Goal: Task Accomplishment & Management: Manage account settings

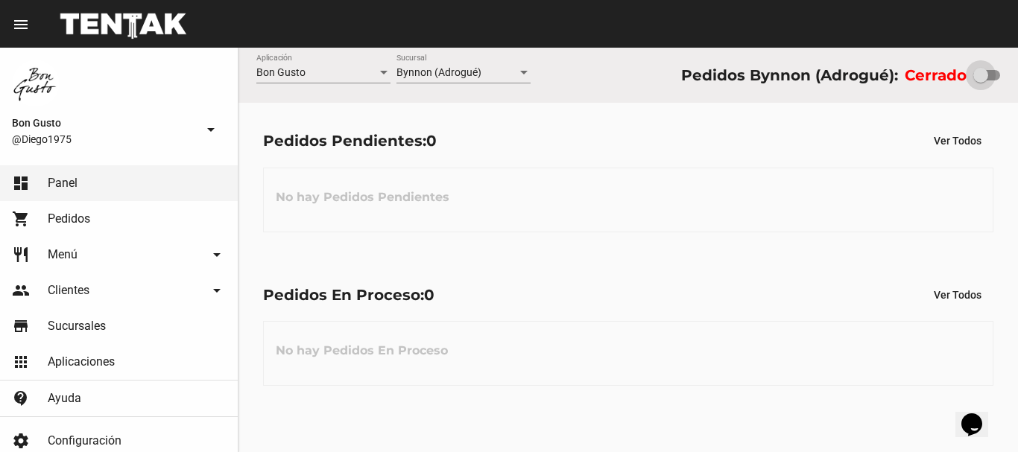
click at [979, 72] on div at bounding box center [980, 75] width 15 height 15
click at [980, 80] on input "checkbox" at bounding box center [980, 80] width 1 height 1
checkbox input "true"
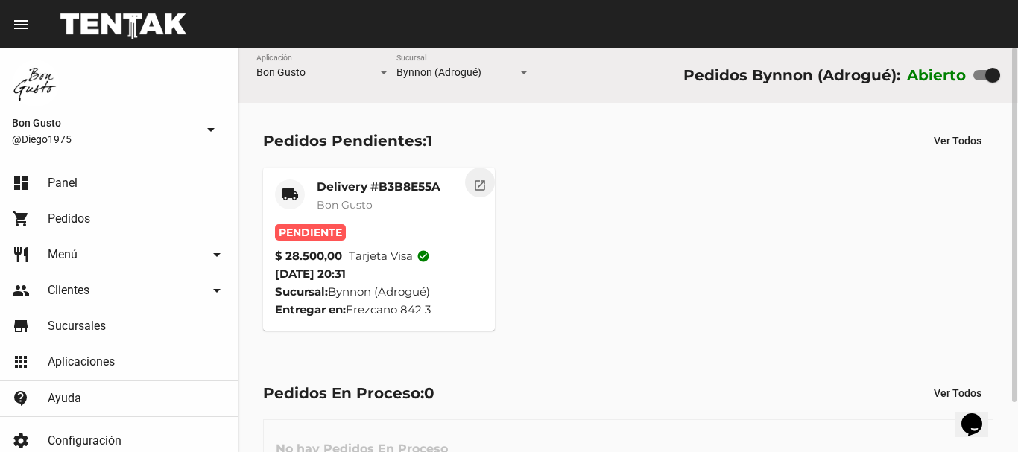
click at [473, 188] on mat-icon "open_in_new" at bounding box center [479, 183] width 13 height 13
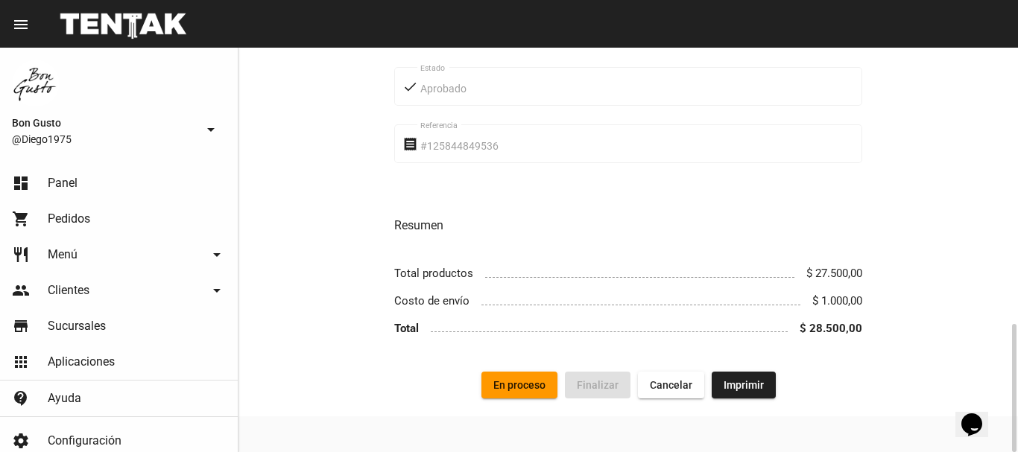
click at [526, 385] on span "En proceso" at bounding box center [519, 385] width 52 height 12
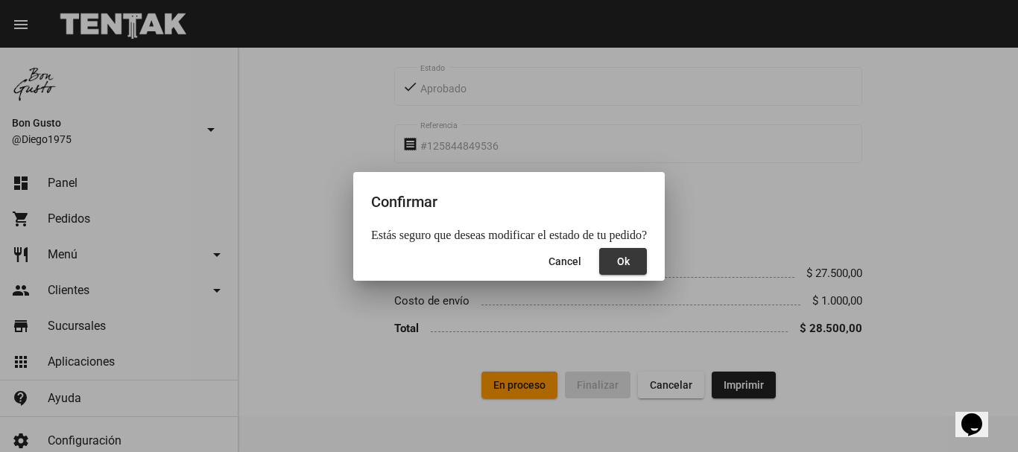
click at [617, 261] on span "Ok" at bounding box center [623, 262] width 13 height 12
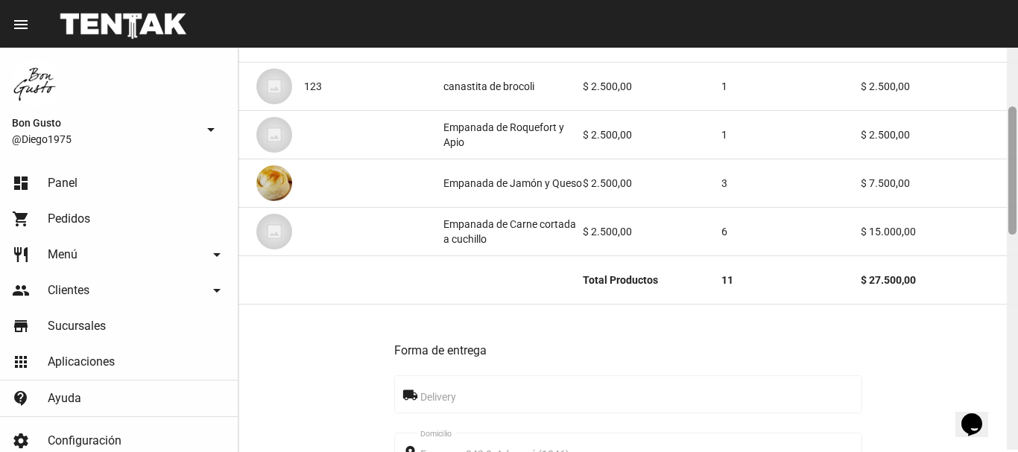
scroll to position [197, 0]
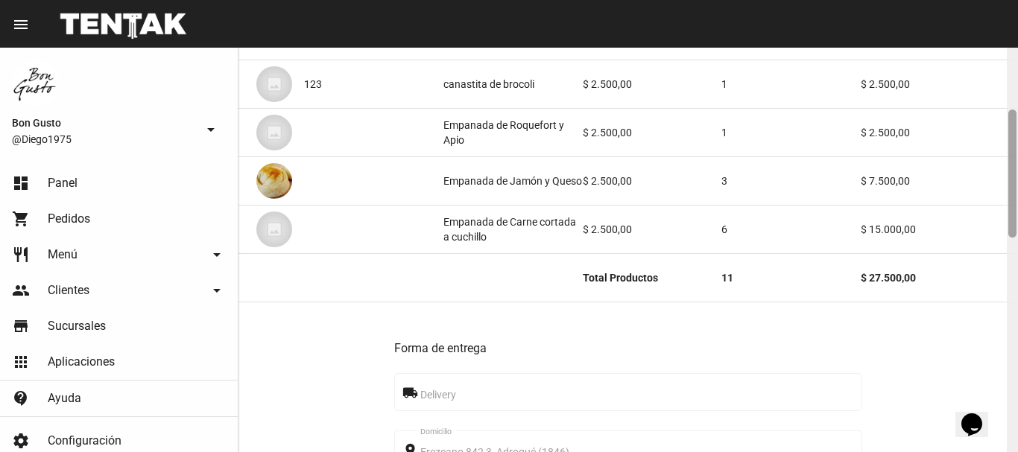
drag, startPoint x: 1015, startPoint y: 158, endPoint x: 1017, endPoint y: 221, distance: 62.6
click at [1017, 221] on div at bounding box center [1012, 250] width 11 height 405
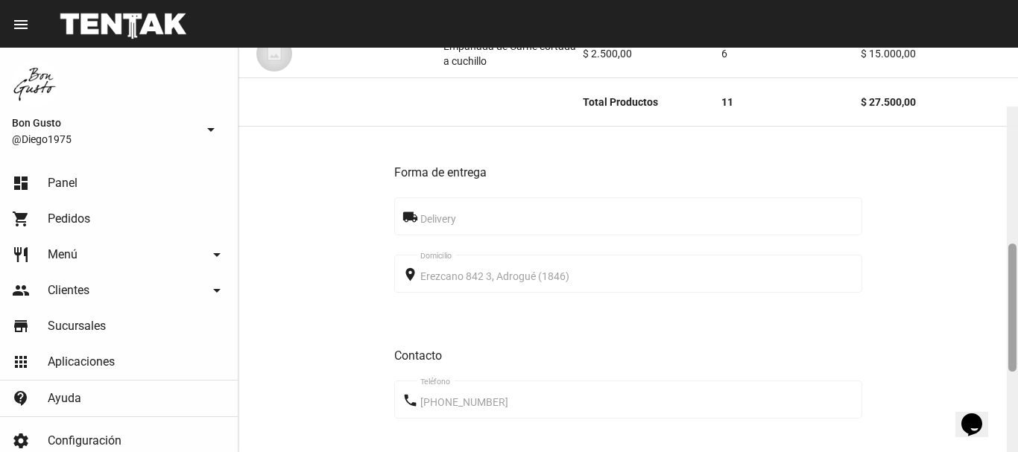
scroll to position [452, 0]
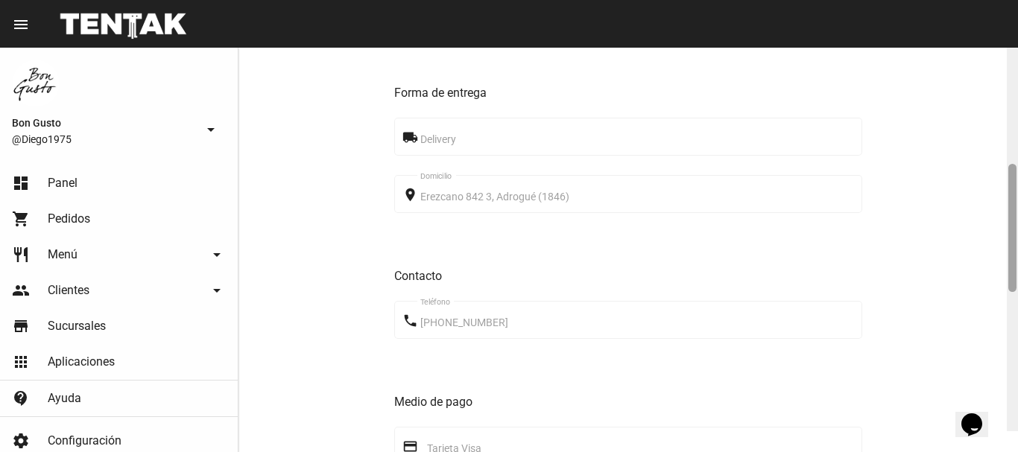
drag, startPoint x: 1011, startPoint y: 192, endPoint x: 1017, endPoint y: 273, distance: 81.4
click at [1017, 273] on div at bounding box center [1012, 229] width 11 height 405
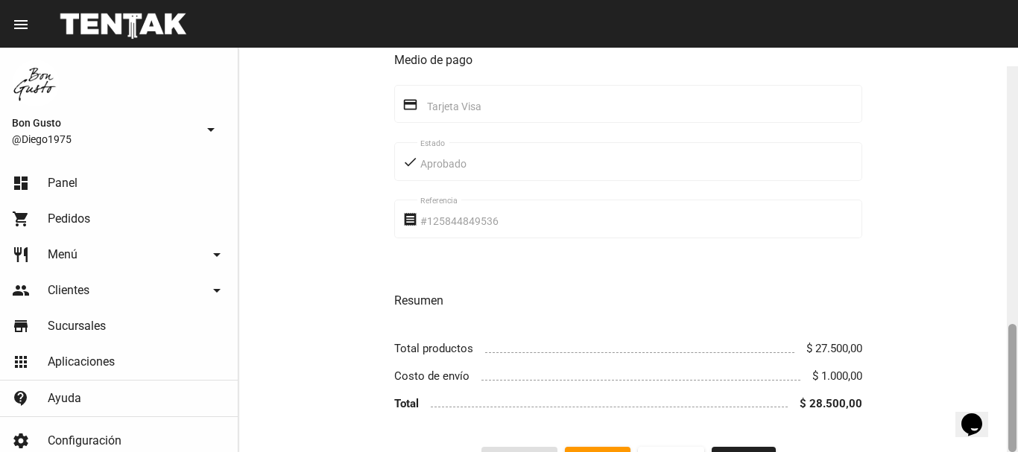
scroll to position [813, 0]
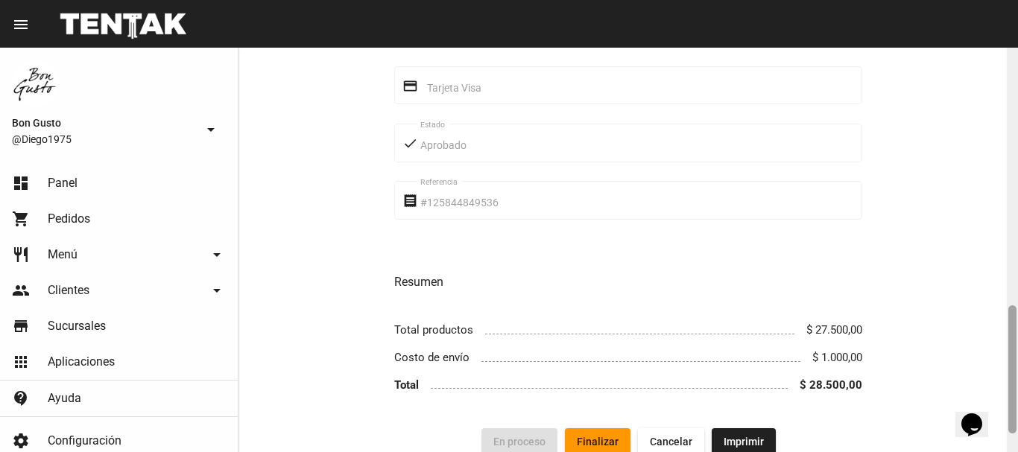
drag, startPoint x: 1012, startPoint y: 256, endPoint x: 1017, endPoint y: 370, distance: 114.9
click at [1017, 370] on div at bounding box center [1012, 250] width 11 height 405
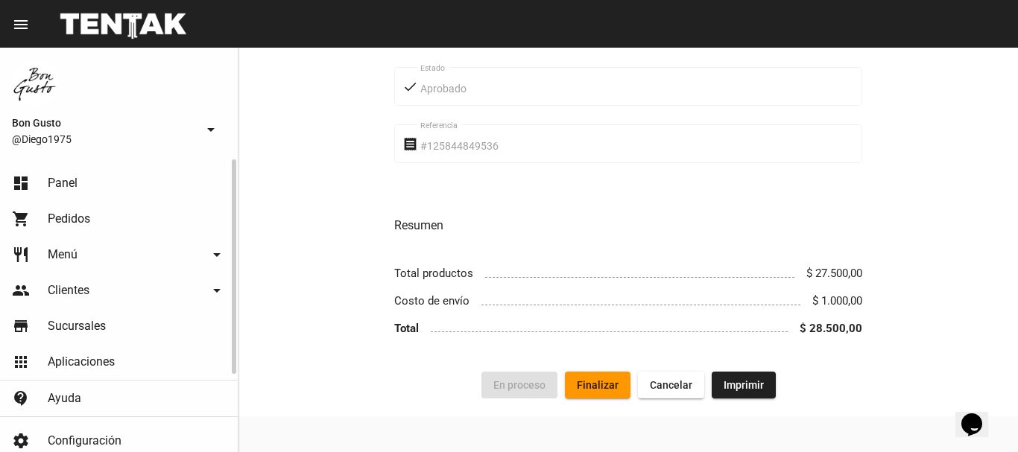
click at [125, 182] on link "dashboard Panel" at bounding box center [119, 183] width 238 height 36
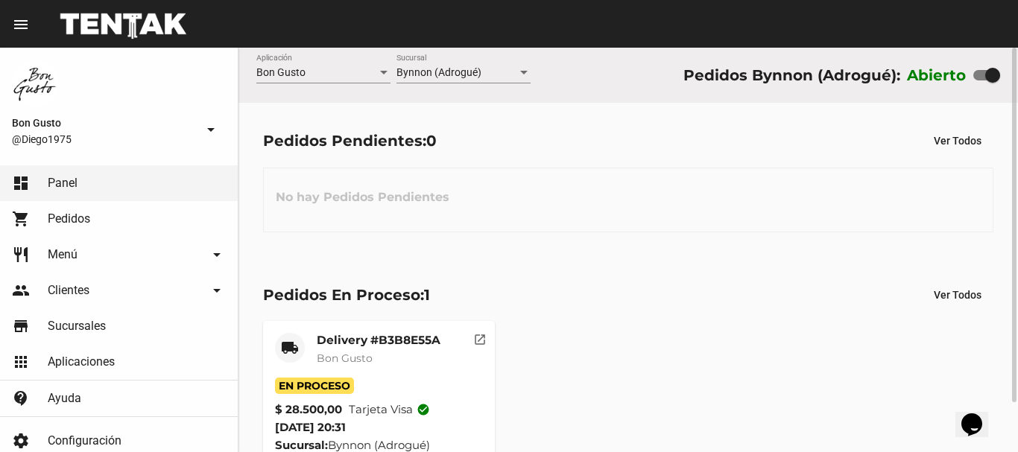
click at [356, 378] on div "Delivery #B3B8E55A Bon Gusto" at bounding box center [379, 355] width 124 height 45
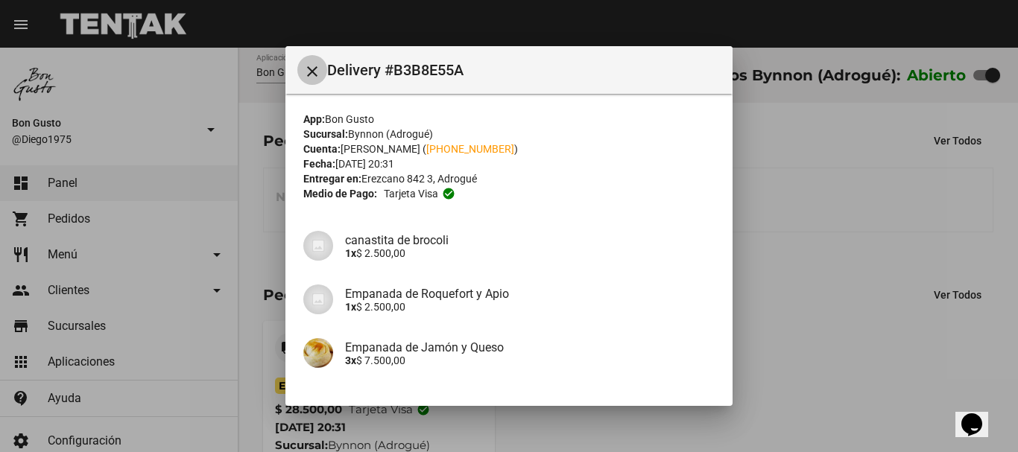
click at [317, 74] on mat-icon "close" at bounding box center [312, 72] width 18 height 18
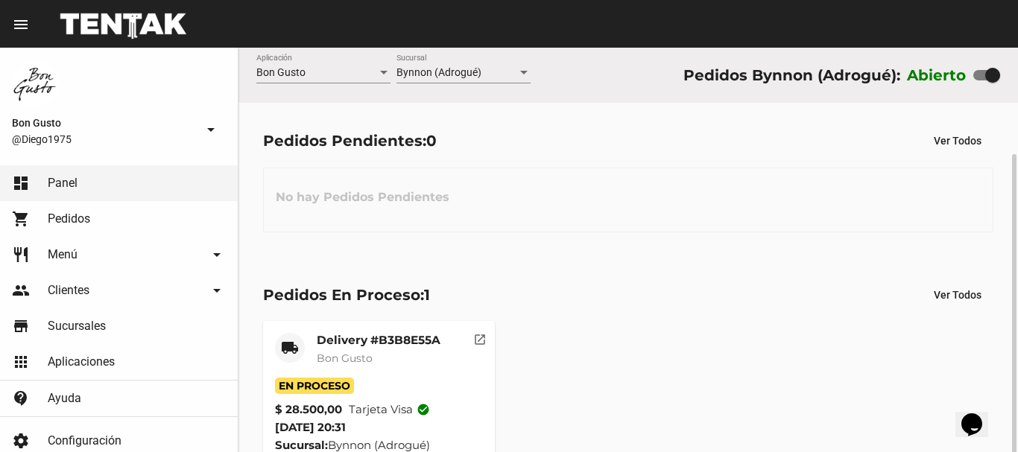
scroll to position [57, 0]
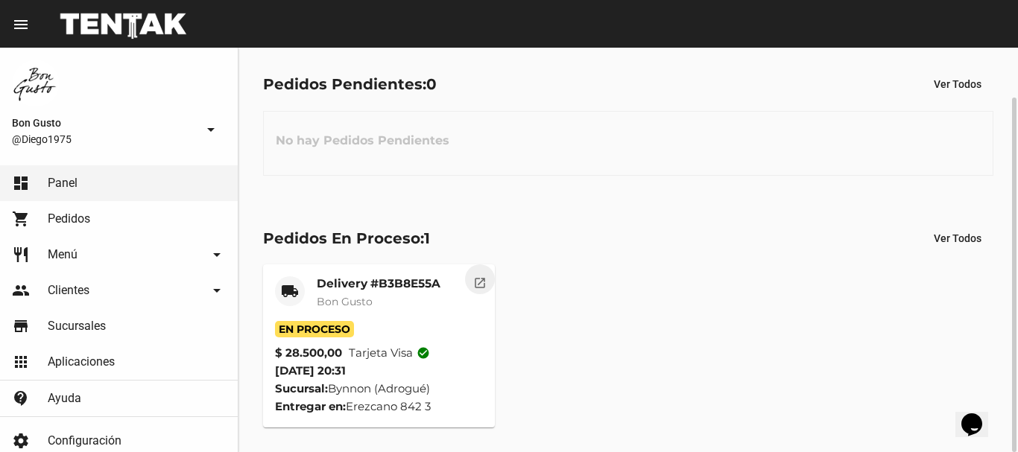
click at [473, 285] on mat-icon "open_in_new" at bounding box center [479, 280] width 13 height 13
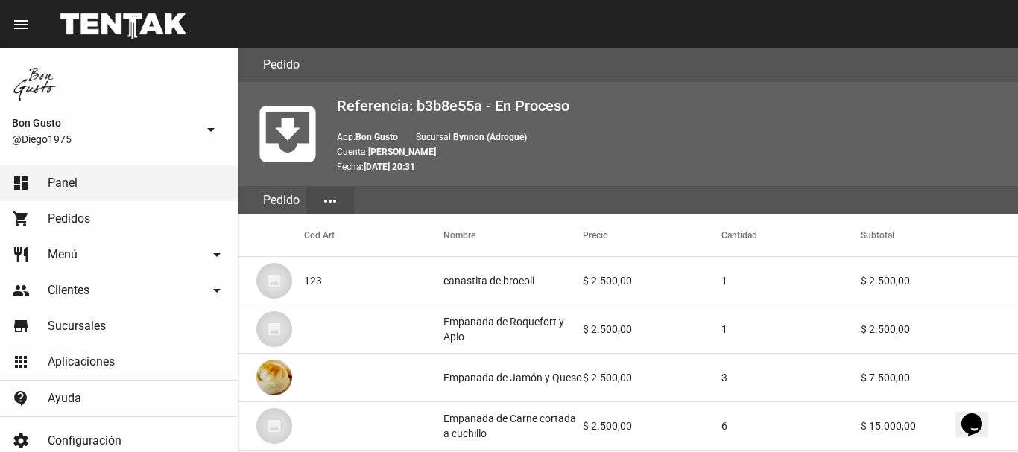
scroll to position [870, 0]
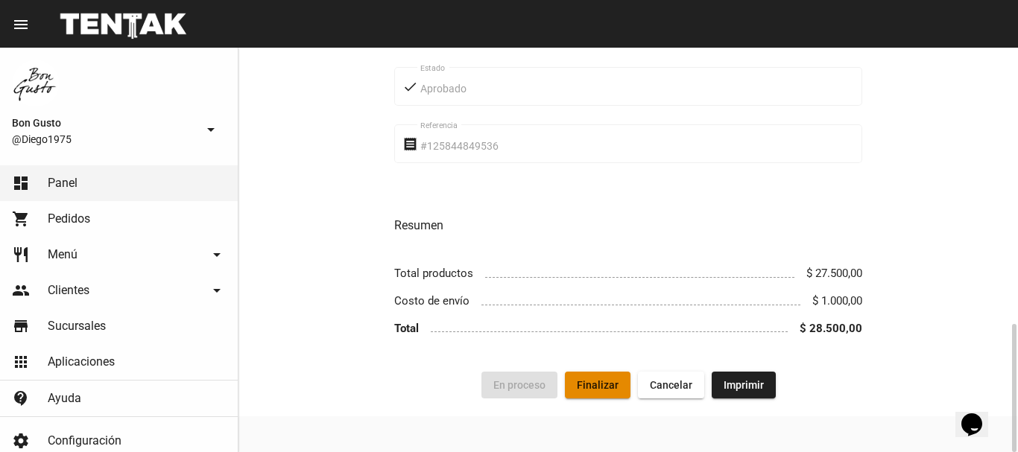
click at [590, 382] on span "Finalizar" at bounding box center [598, 385] width 42 height 12
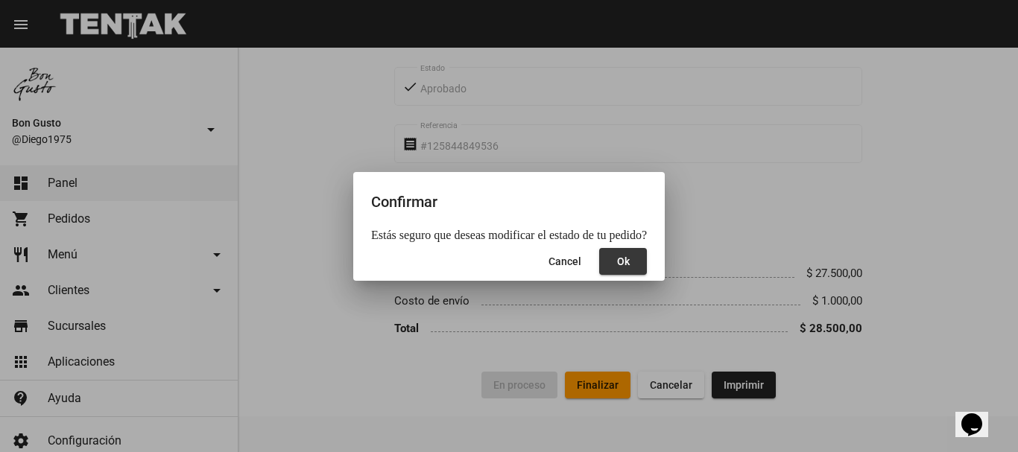
click at [616, 270] on button "Ok" at bounding box center [623, 261] width 48 height 27
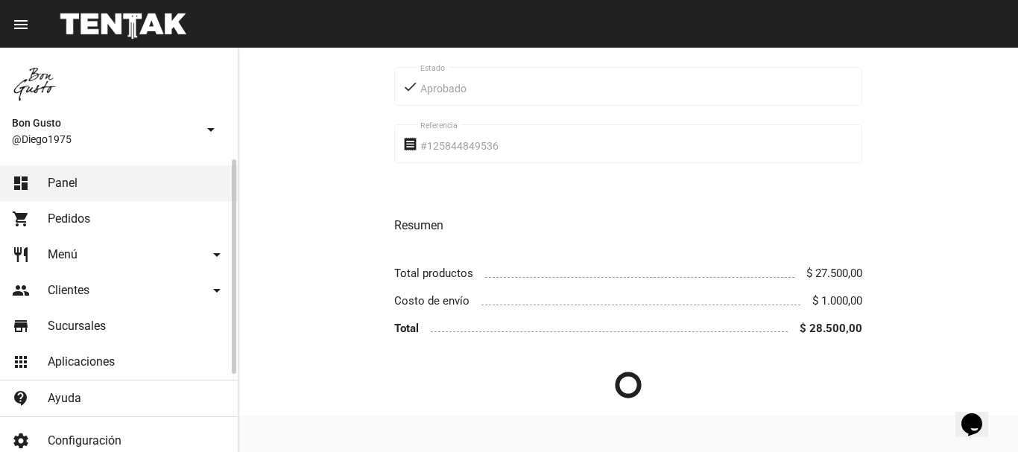
click at [142, 171] on link "dashboard Panel" at bounding box center [119, 183] width 238 height 36
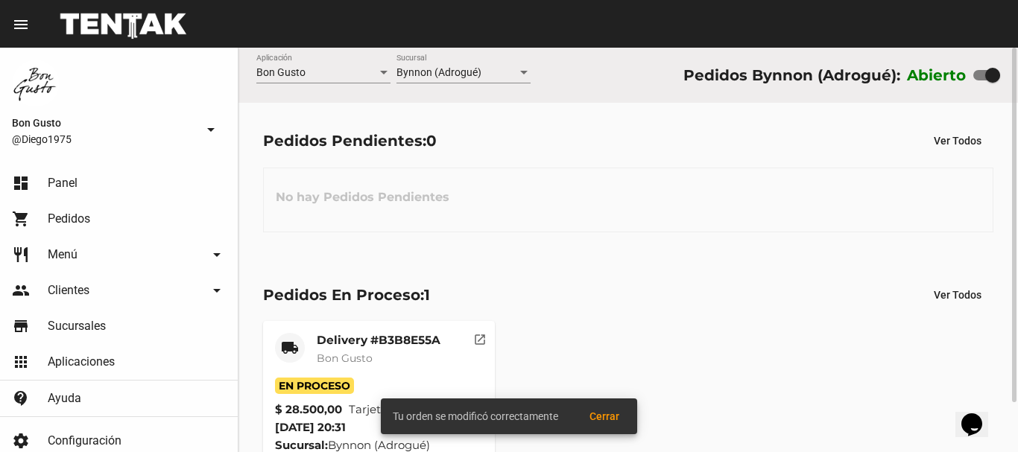
drag, startPoint x: 249, startPoint y: 22, endPoint x: 243, endPoint y: 151, distance: 129.1
click at [278, 48] on div "menu Resumen Bon Gusto @Diego1975 arrow_drop_down dashboard Panel shopping_cart…" at bounding box center [509, 24] width 1018 height 48
drag, startPoint x: 282, startPoint y: 195, endPoint x: 279, endPoint y: 178, distance: 16.7
click at [282, 189] on h3 "No hay Pedidos Pendientes" at bounding box center [362, 197] width 197 height 45
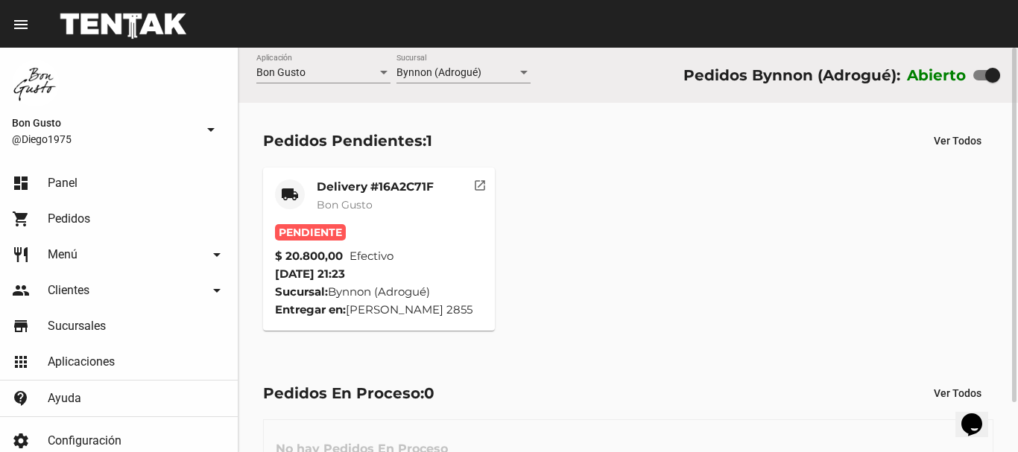
click at [391, 208] on mat-card-subtitle "Bon Gusto" at bounding box center [375, 204] width 117 height 15
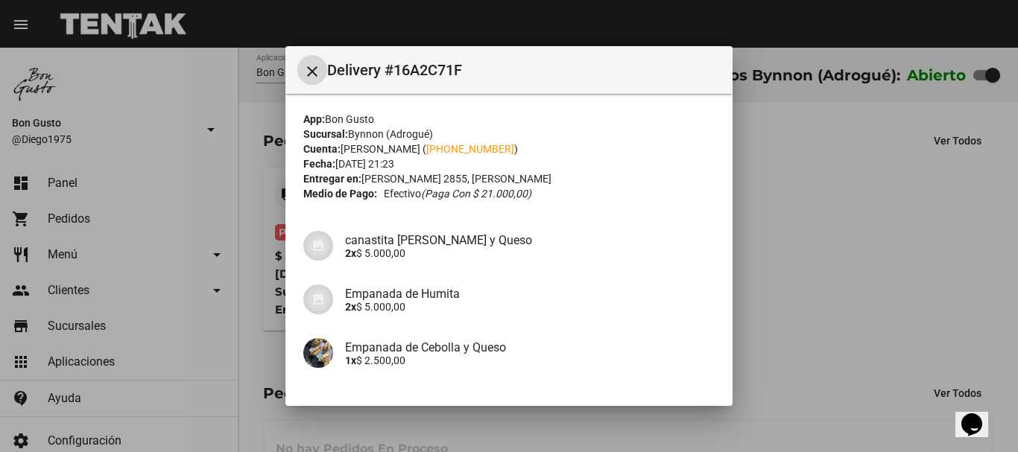
scroll to position [244, 0]
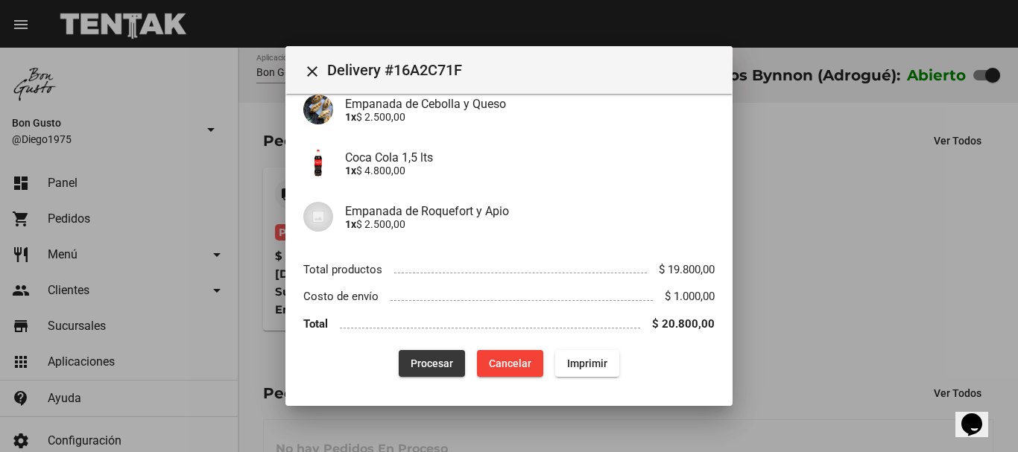
click at [424, 367] on span "Procesar" at bounding box center [432, 364] width 42 height 12
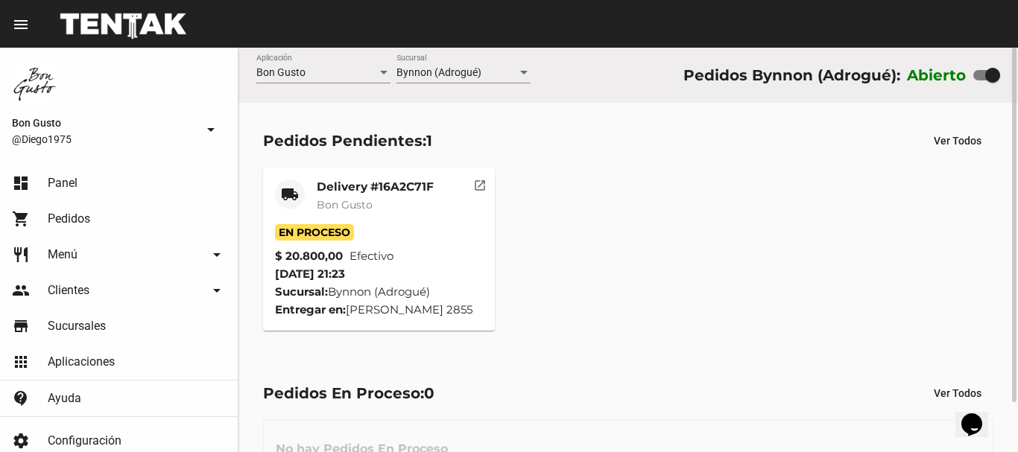
click at [482, 190] on mat-icon "open_in_new" at bounding box center [479, 183] width 13 height 13
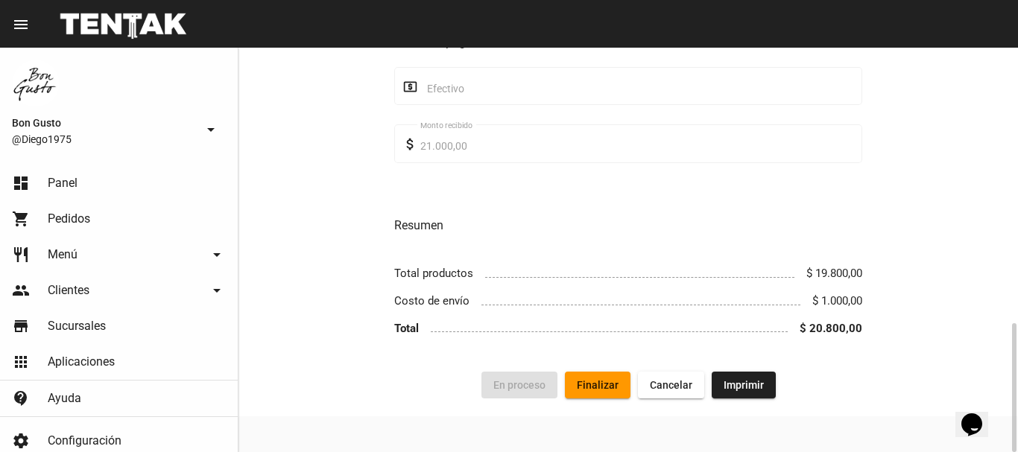
scroll to position [364, 0]
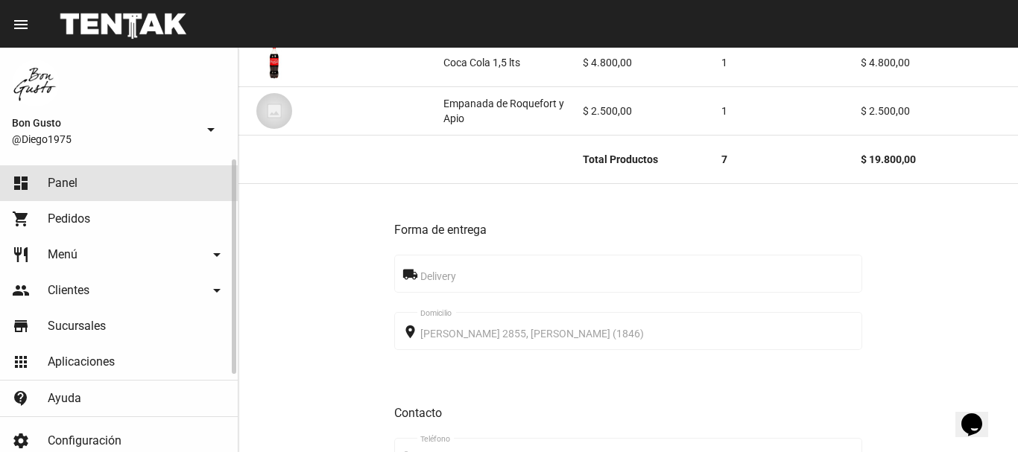
click at [87, 185] on link "dashboard Panel" at bounding box center [119, 183] width 238 height 36
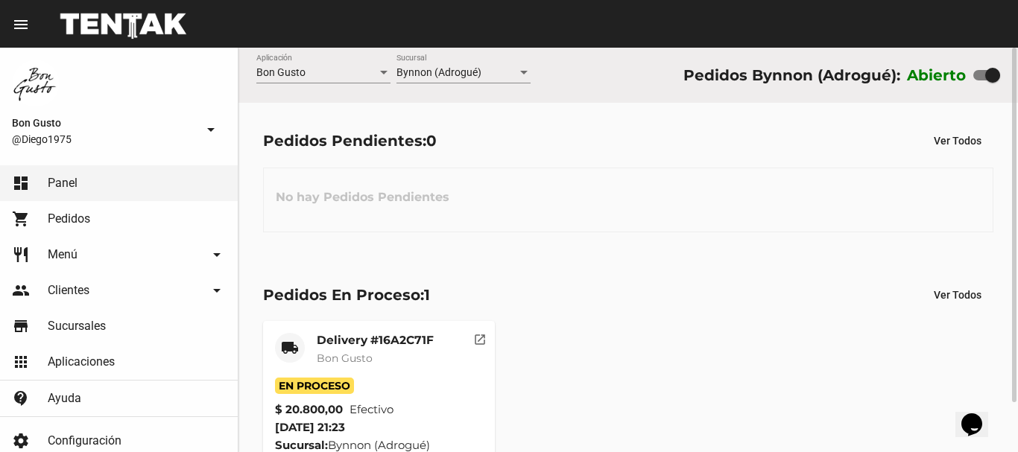
click at [553, 393] on div "local_shipping Delivery #16A2C71F Bon Gusto En Proceso $ 20.800,00 Efectivo [DA…" at bounding box center [628, 402] width 744 height 177
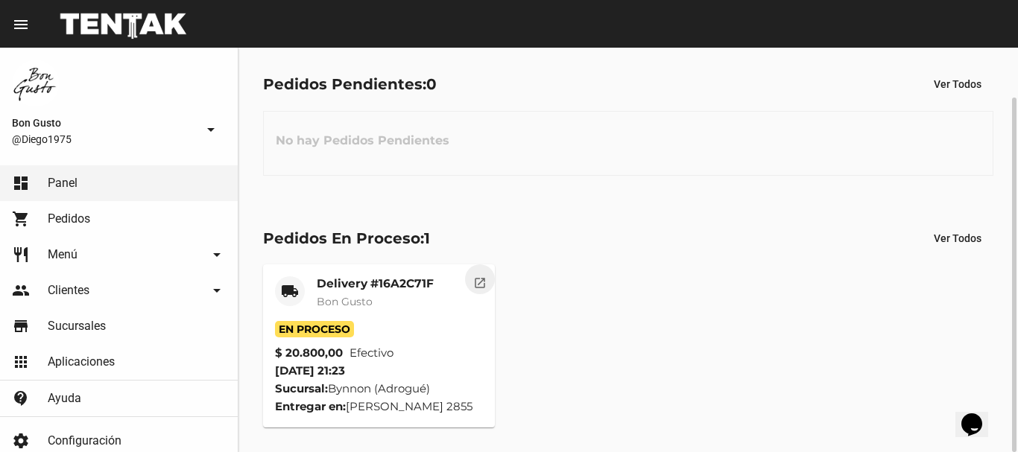
click at [487, 291] on button "open_in_new" at bounding box center [480, 280] width 30 height 30
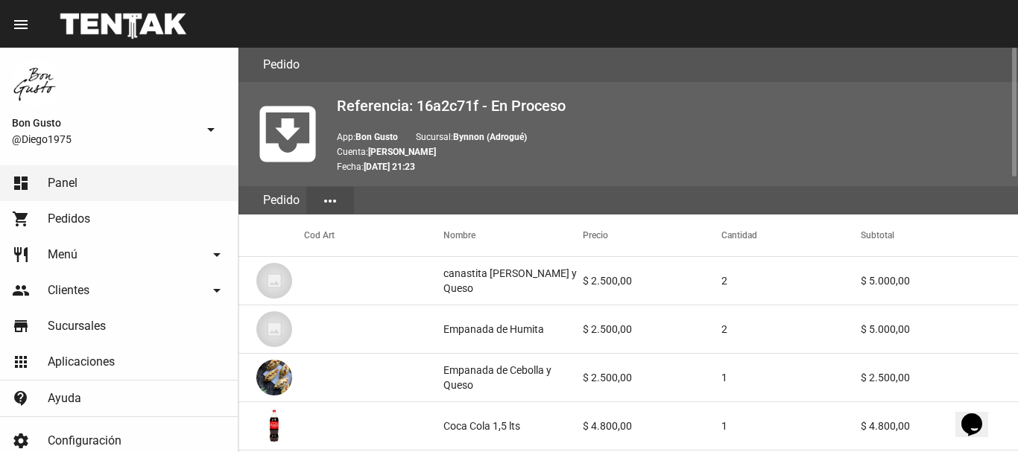
scroll to position [861, 0]
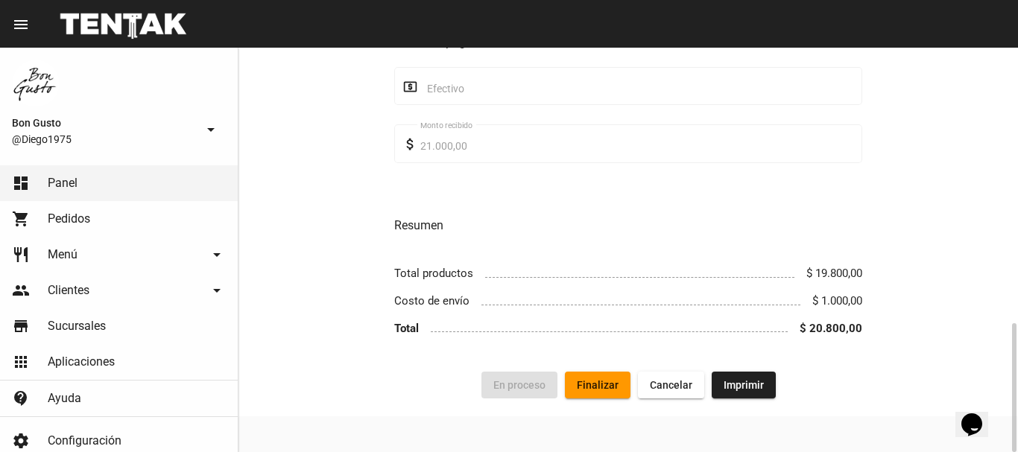
click at [604, 313] on ul "Total productos $ 19.800,00 Costo de envío $ 1.000,00 Total $ 20.800,00" at bounding box center [628, 301] width 468 height 82
click at [598, 387] on span "Finalizar" at bounding box center [598, 385] width 42 height 12
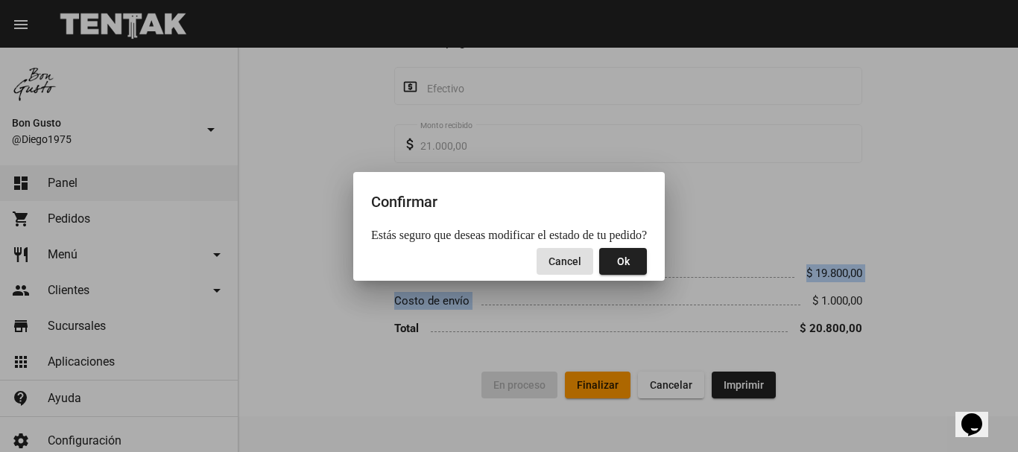
click at [632, 263] on button "Ok" at bounding box center [623, 261] width 48 height 27
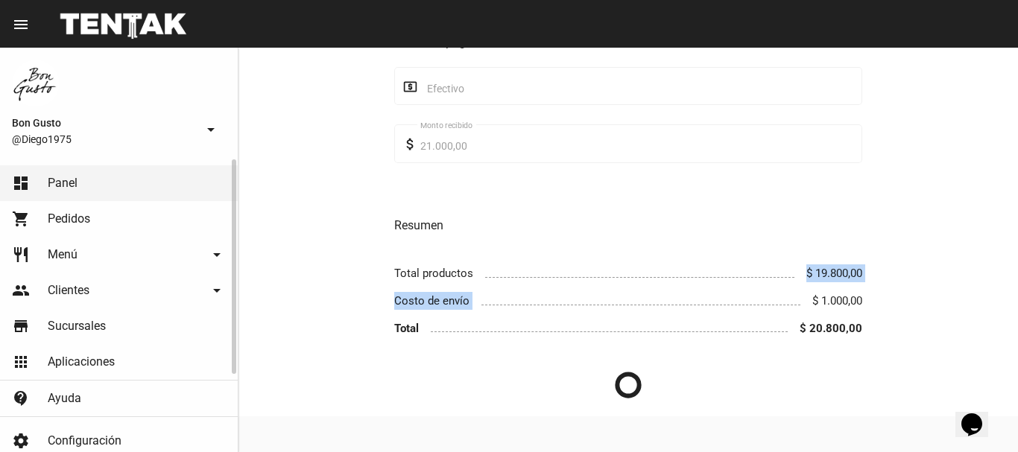
click at [51, 177] on span "Panel" at bounding box center [63, 183] width 30 height 15
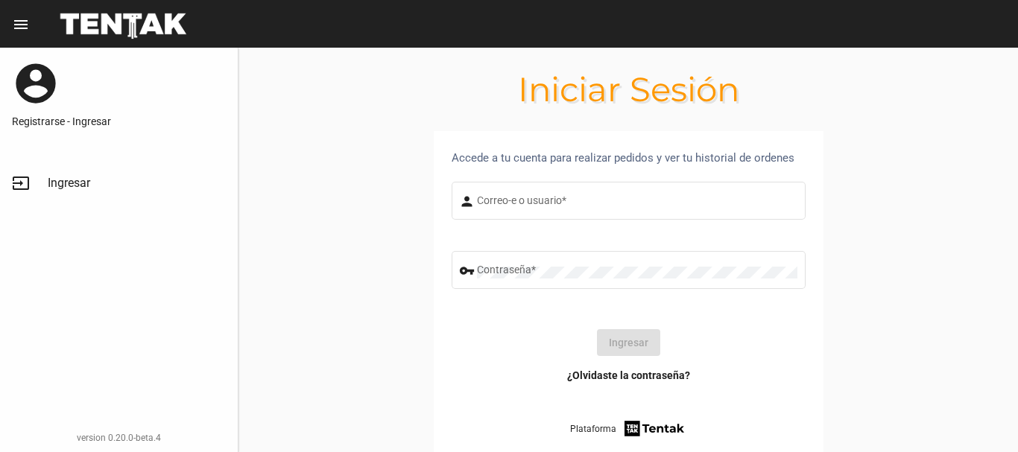
type input "diego1975"
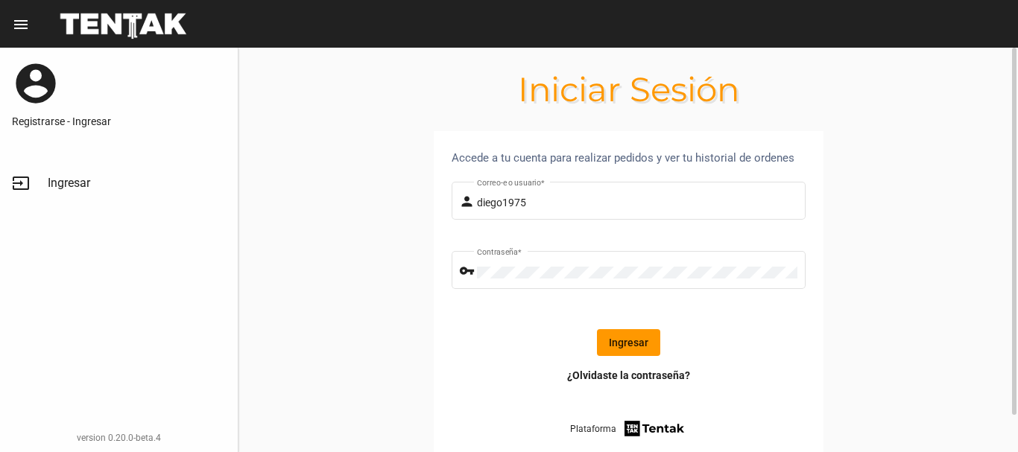
click at [617, 339] on button "Ingresar" at bounding box center [628, 342] width 63 height 27
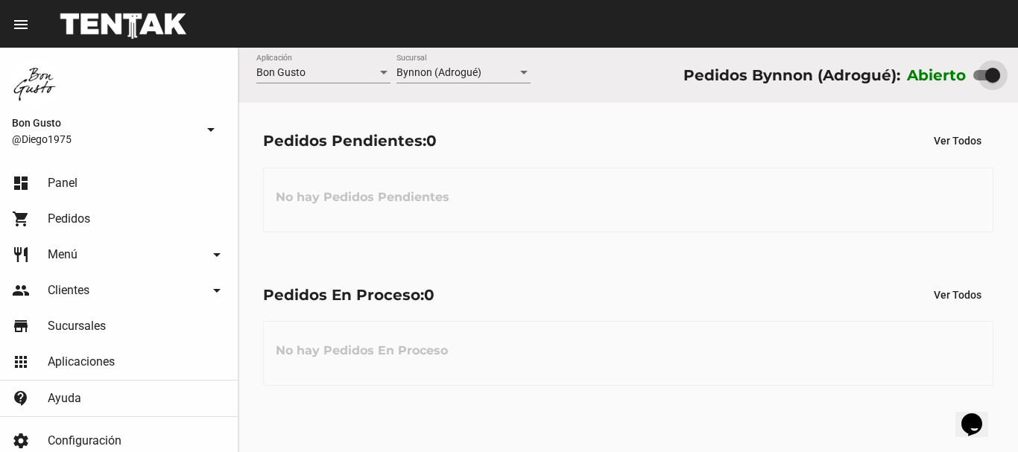
click at [987, 71] on div at bounding box center [992, 75] width 15 height 15
click at [981, 80] on input "checkbox" at bounding box center [980, 80] width 1 height 1
checkbox input "false"
